Goal: Task Accomplishment & Management: Use online tool/utility

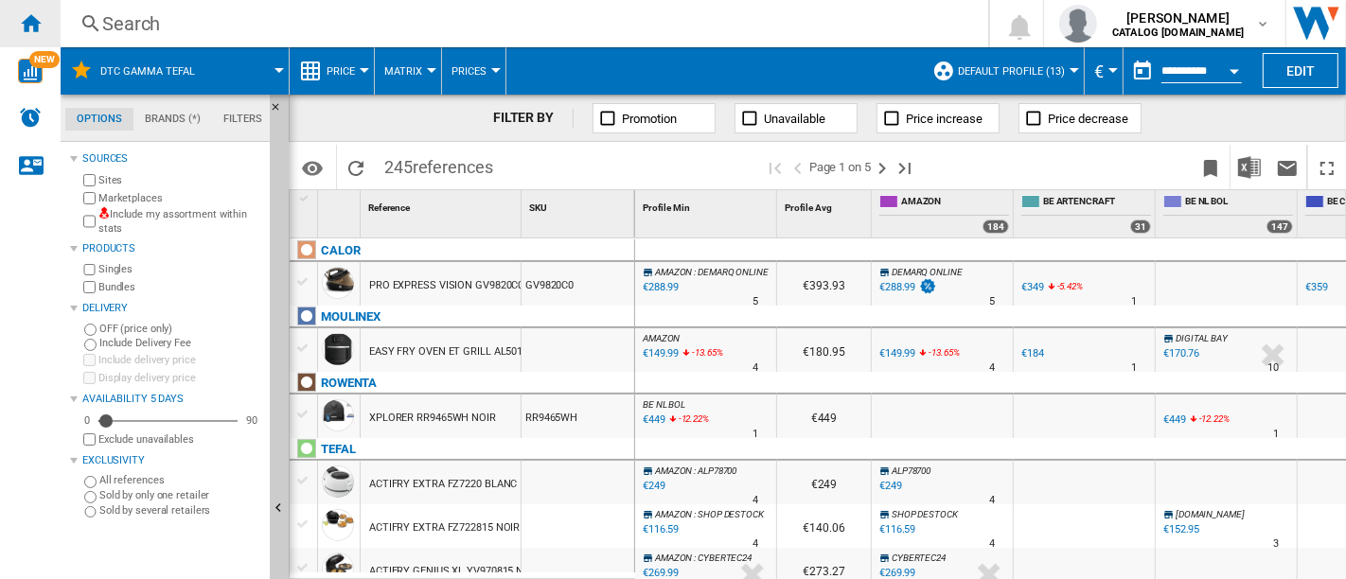
click at [21, 11] on ng-md-icon "Home" at bounding box center [30, 22] width 23 height 23
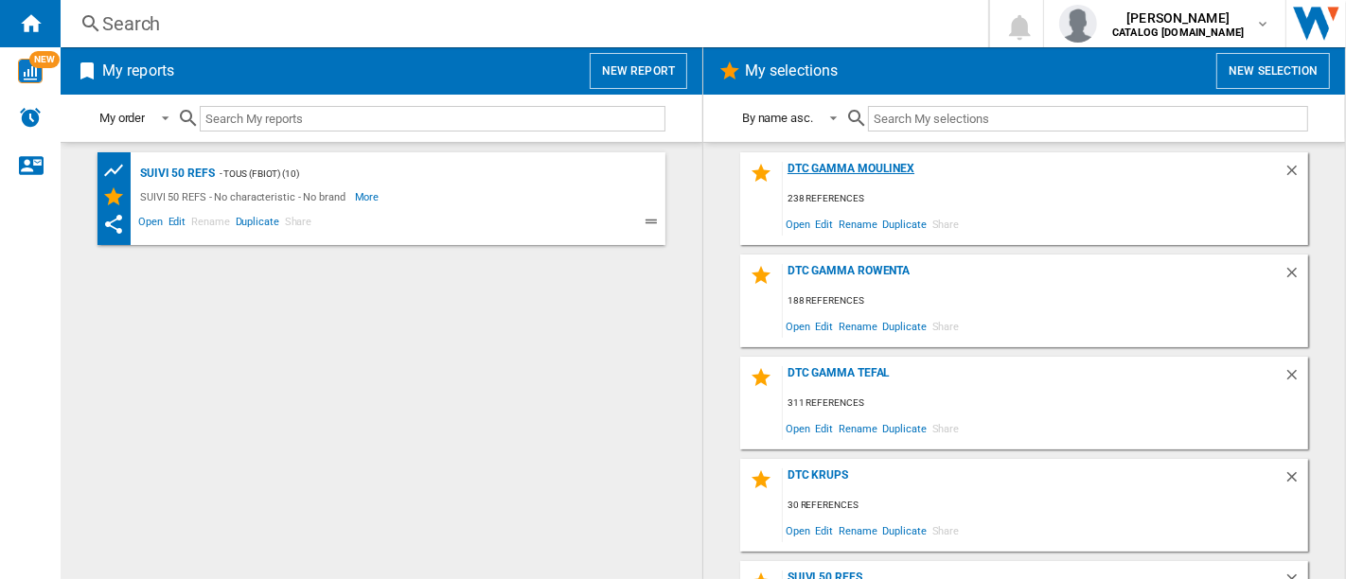
click at [861, 166] on div "DTC GAMMA MOULINEX" at bounding box center [1033, 175] width 501 height 26
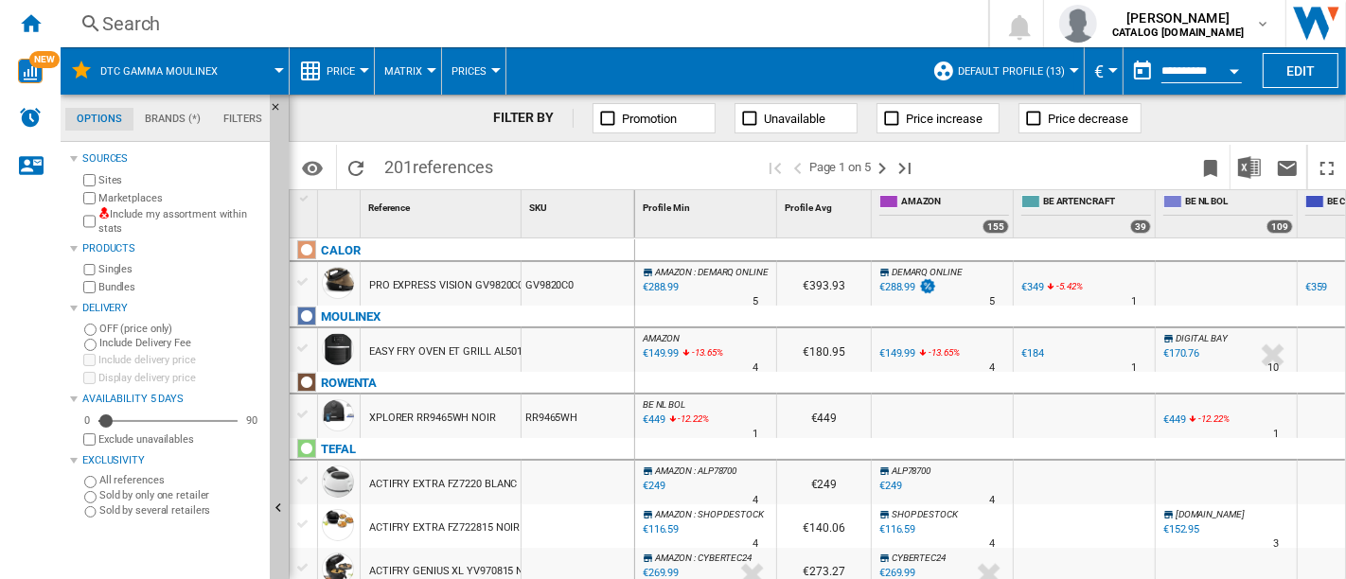
click at [230, 26] on div "Search" at bounding box center [520, 23] width 837 height 26
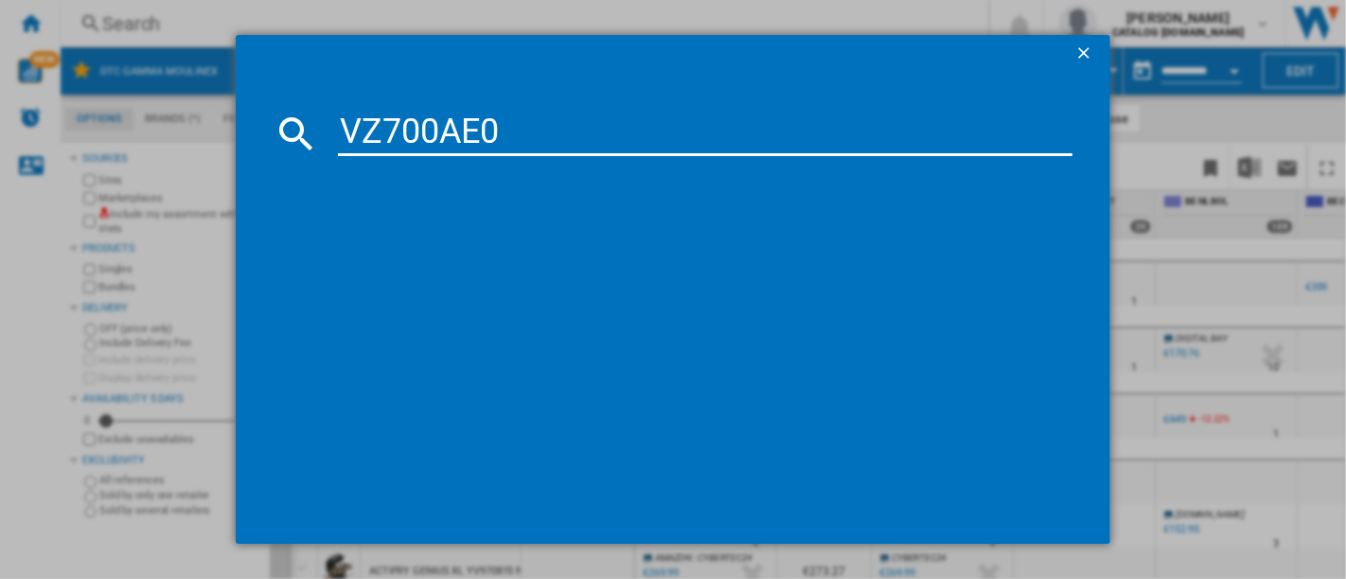
click at [424, 133] on input "VZ700AE0" at bounding box center [705, 133] width 734 height 45
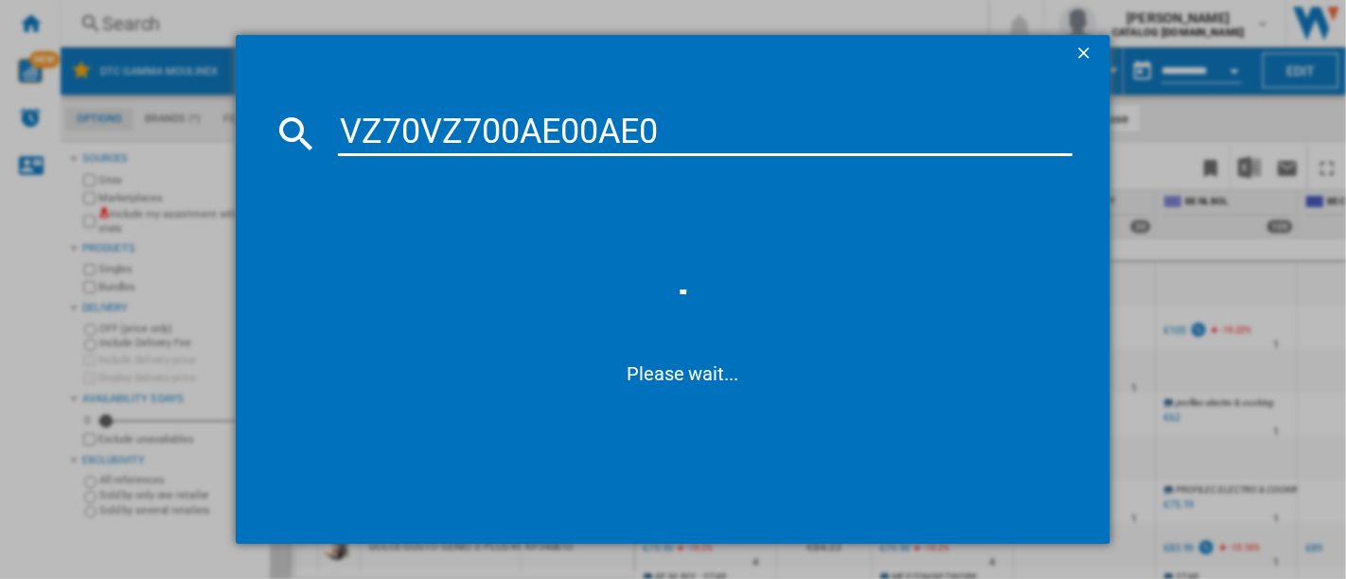
drag, startPoint x: 547, startPoint y: 139, endPoint x: 134, endPoint y: 136, distance: 412.6
click at [217, 139] on div "VZ70VZ700AE00AE0 Please wait..." at bounding box center [673, 289] width 1346 height 579
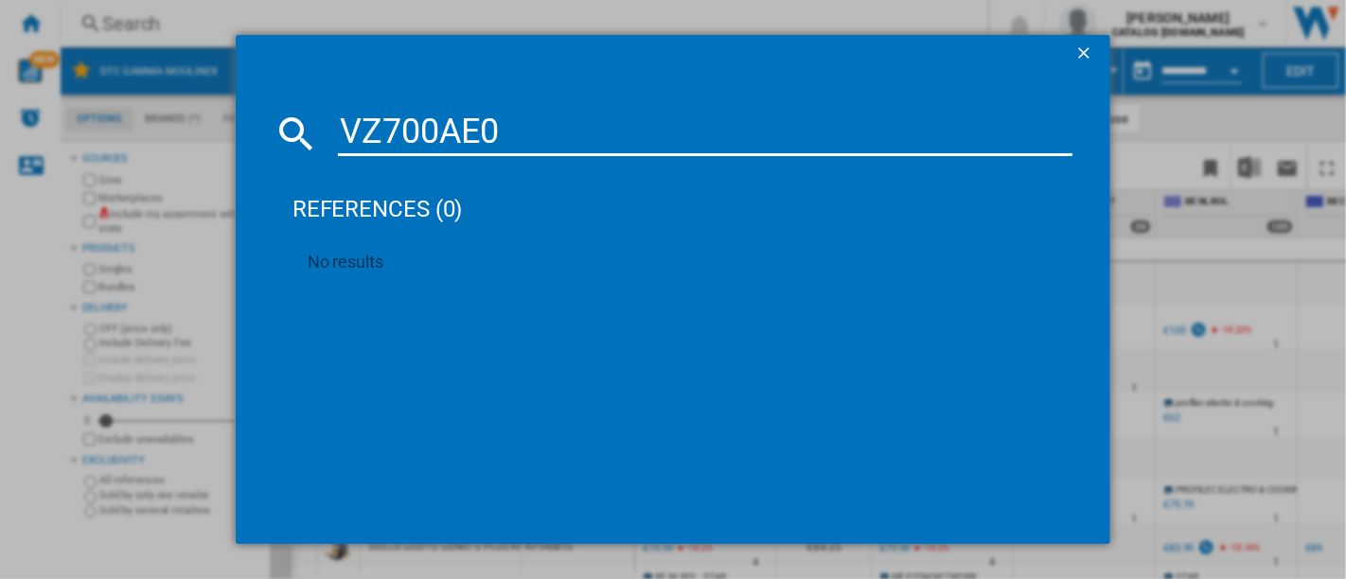
type input "VZ700AE0"
click at [1085, 51] on ng-md-icon "getI18NText('BUTTONS.CLOSE_DIALOG')" at bounding box center [1085, 55] width 23 height 23
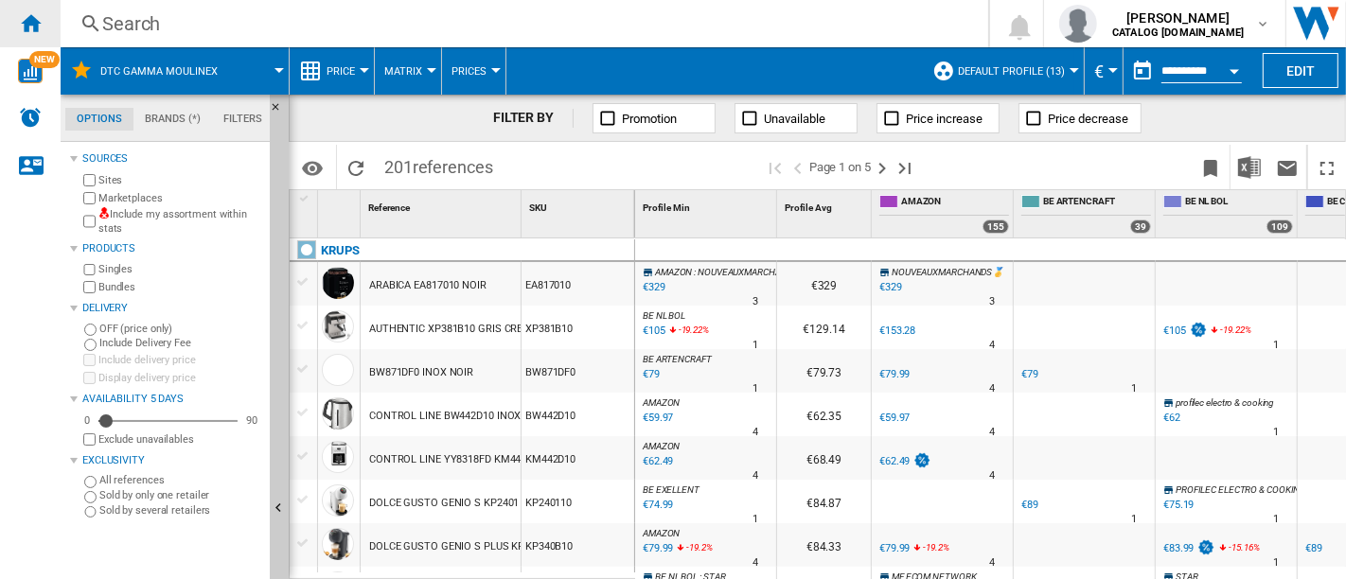
click at [26, 17] on ng-md-icon "Home" at bounding box center [30, 22] width 23 height 23
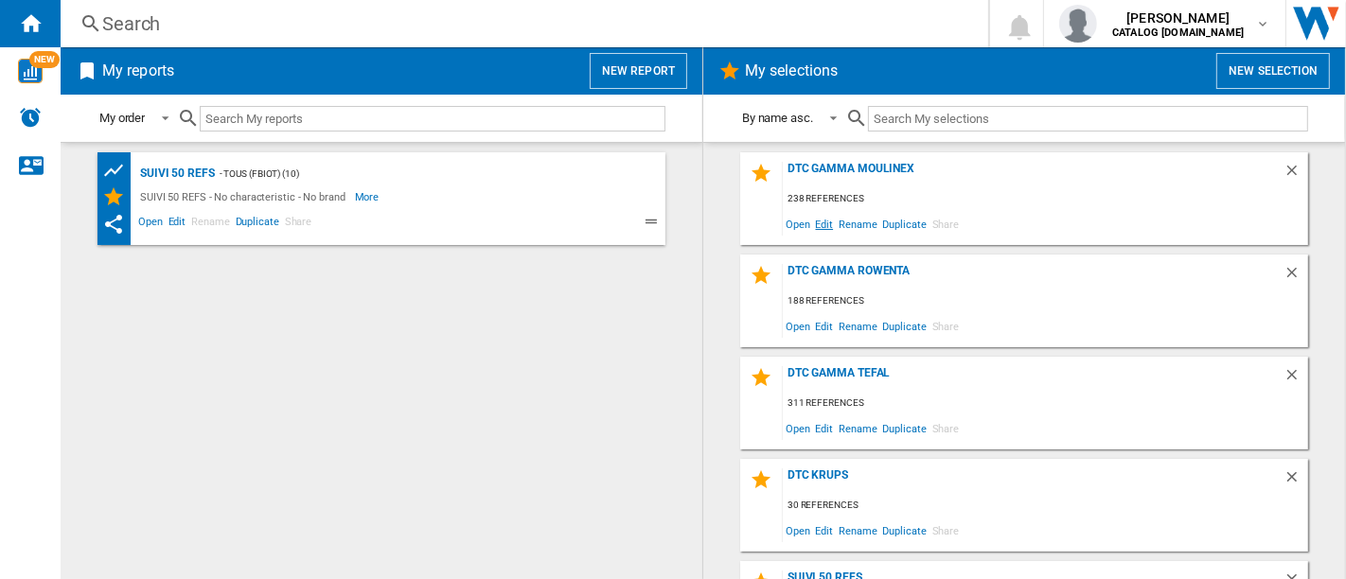
click at [824, 218] on span "Edit" at bounding box center [825, 224] width 24 height 26
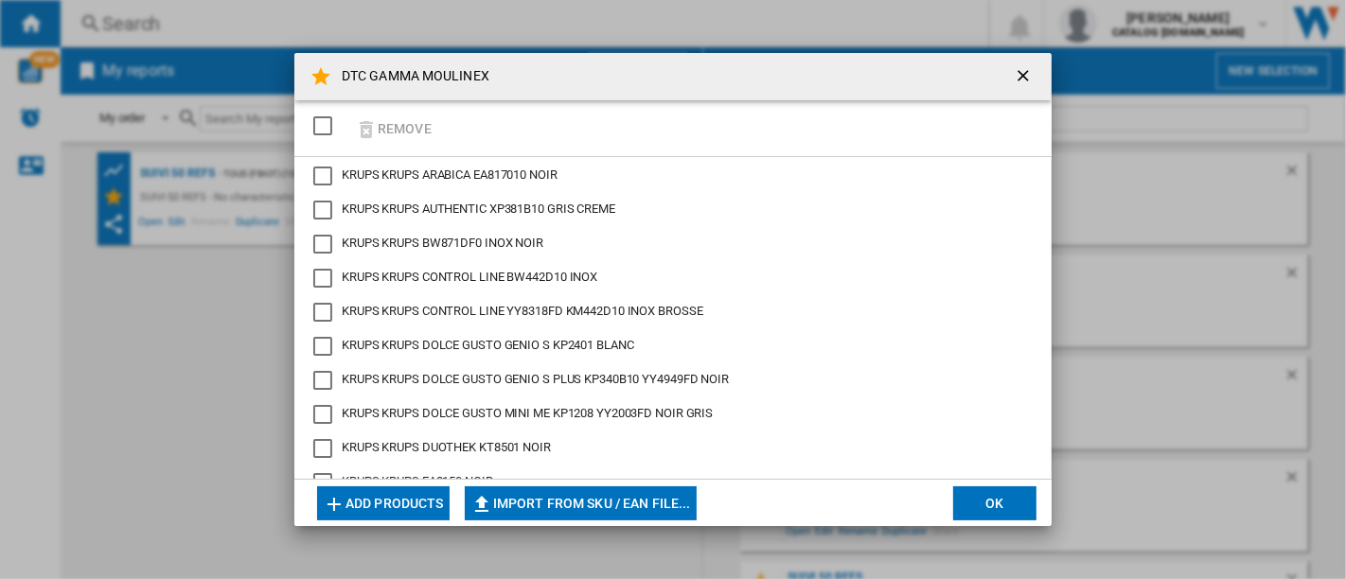
click at [377, 511] on button "Add products" at bounding box center [383, 503] width 132 height 34
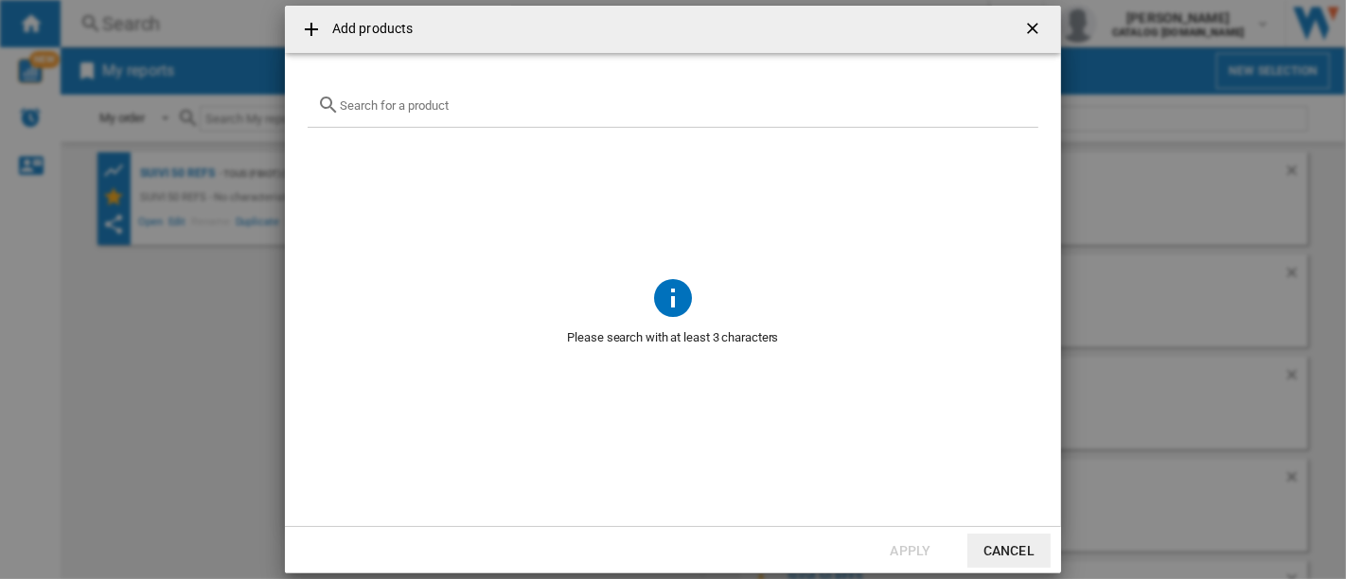
click at [511, 109] on input "text" at bounding box center [684, 105] width 689 height 14
paste input "VZ700AE0"
type input "VZ700AE0"
click at [1033, 24] on ng-md-icon "getI18NText('BUTTONS.CLOSE_DIALOG')" at bounding box center [1034, 30] width 23 height 23
